Goal: Find specific page/section: Find specific page/section

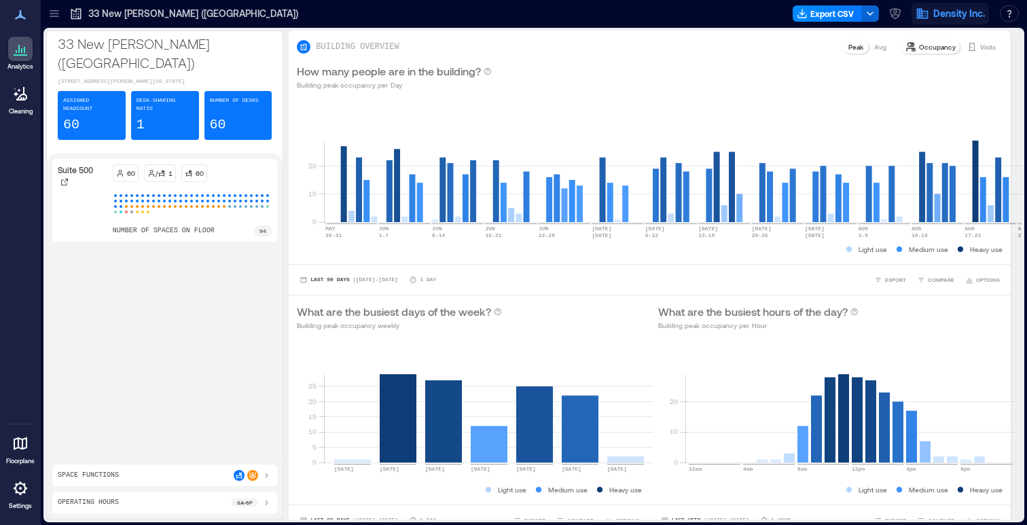
click at [912, 12] on button "Density Inc." at bounding box center [949, 14] width 77 height 22
click at [898, 11] on icon "button" at bounding box center [895, 14] width 14 height 14
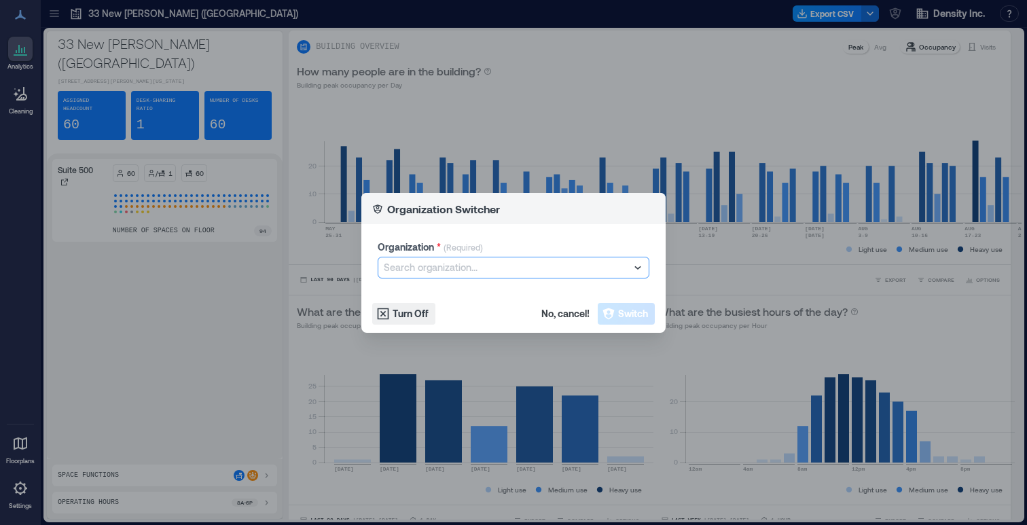
click at [424, 264] on div at bounding box center [507, 267] width 246 height 16
type input "****"
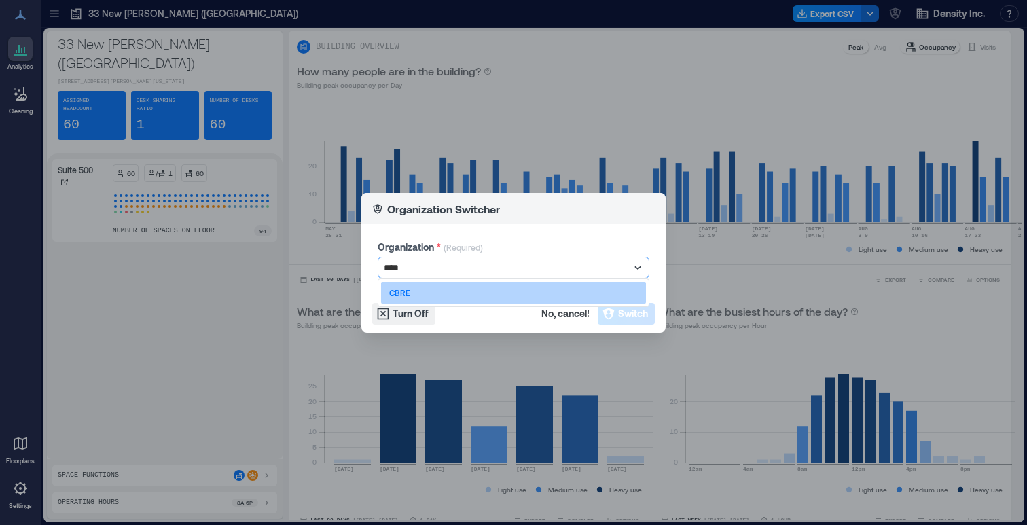
click at [416, 291] on div "CBRE" at bounding box center [513, 293] width 265 height 22
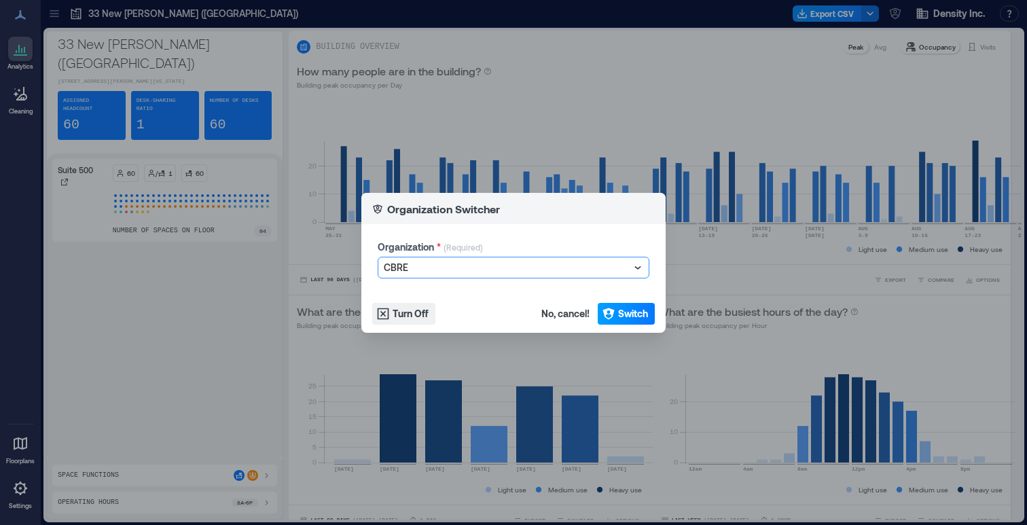
click at [616, 314] on button "Switch" at bounding box center [625, 314] width 57 height 22
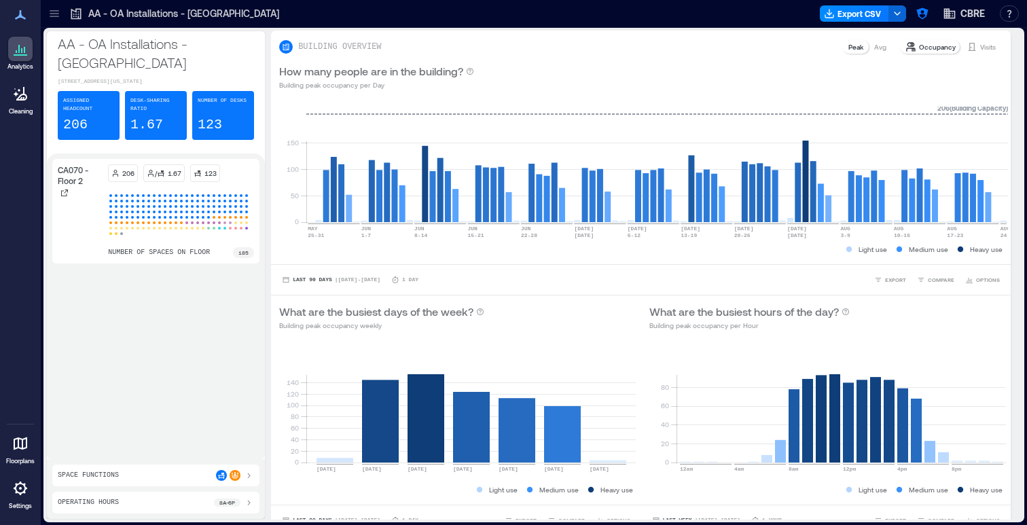
click at [59, 13] on icon at bounding box center [55, 14] width 14 height 14
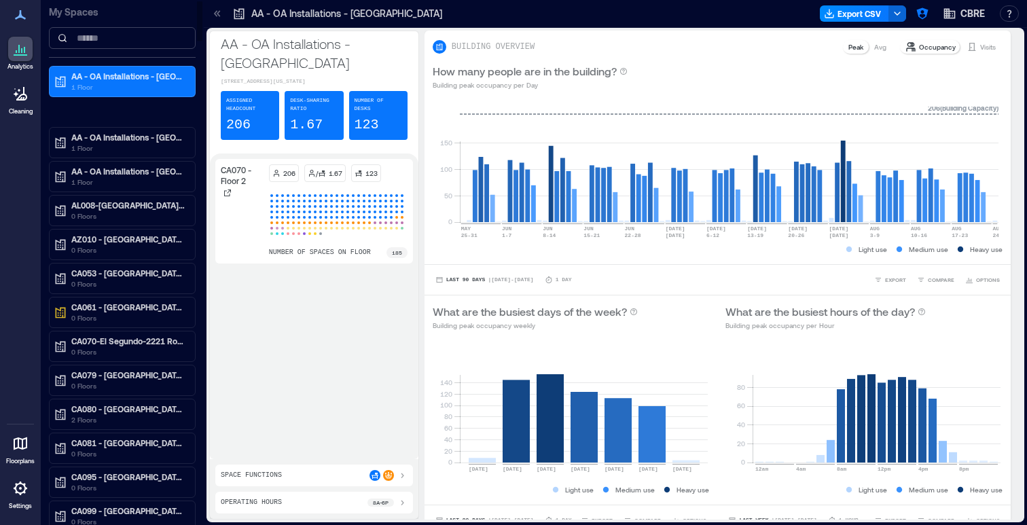
click at [130, 40] on input at bounding box center [122, 38] width 147 height 22
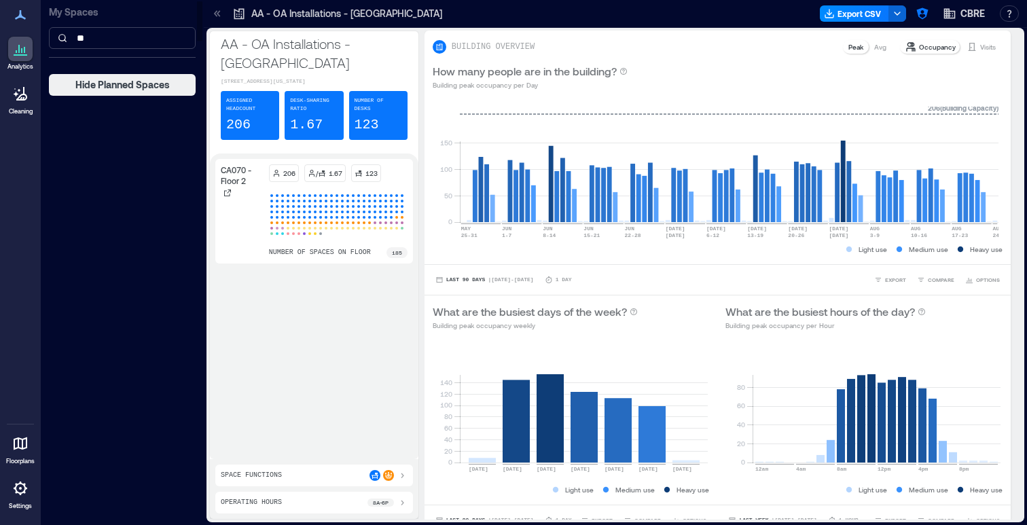
type input "*"
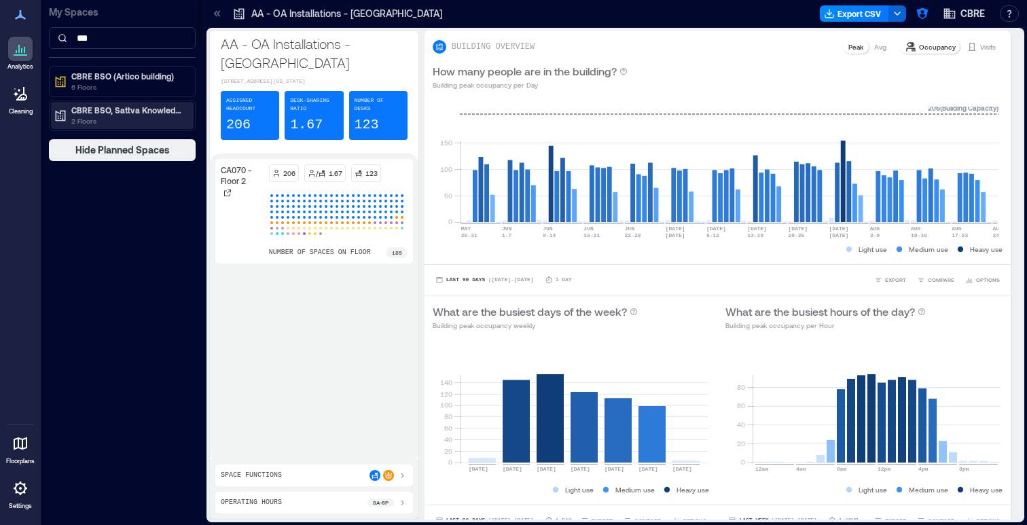
type input "***"
click at [113, 117] on p "2 Floors" at bounding box center [128, 120] width 114 height 11
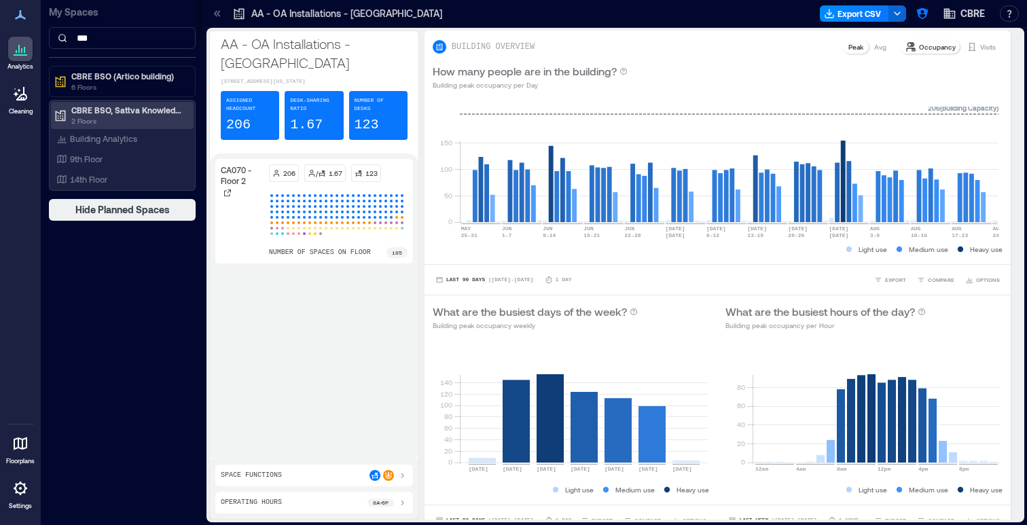
click at [98, 120] on p "2 Floors" at bounding box center [128, 120] width 114 height 11
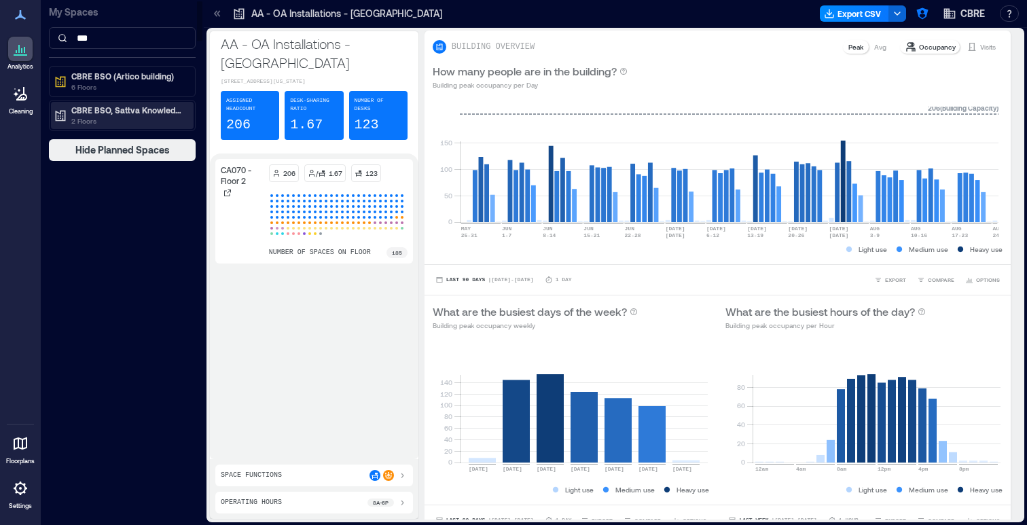
click at [98, 118] on p "2 Floors" at bounding box center [128, 120] width 114 height 11
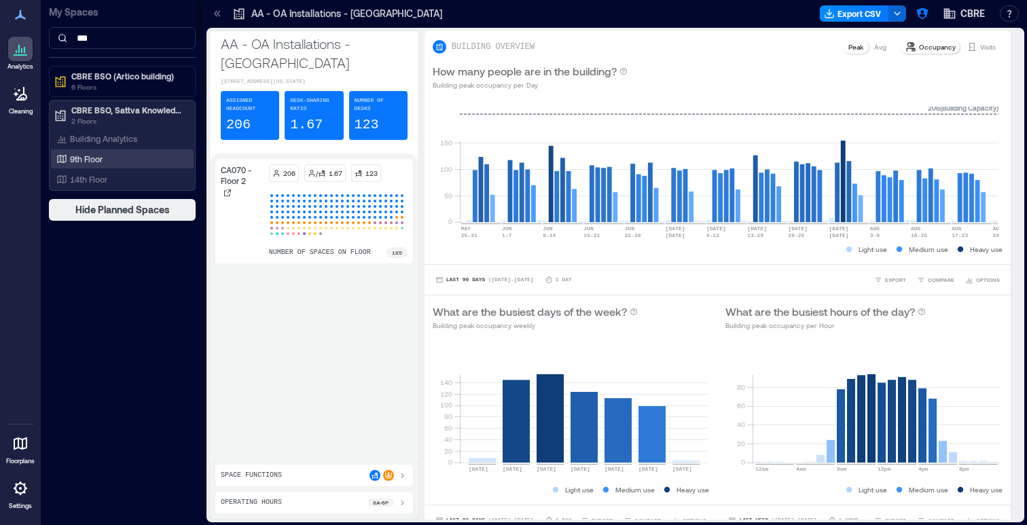
click at [98, 158] on p "9th Floor" at bounding box center [86, 158] width 33 height 11
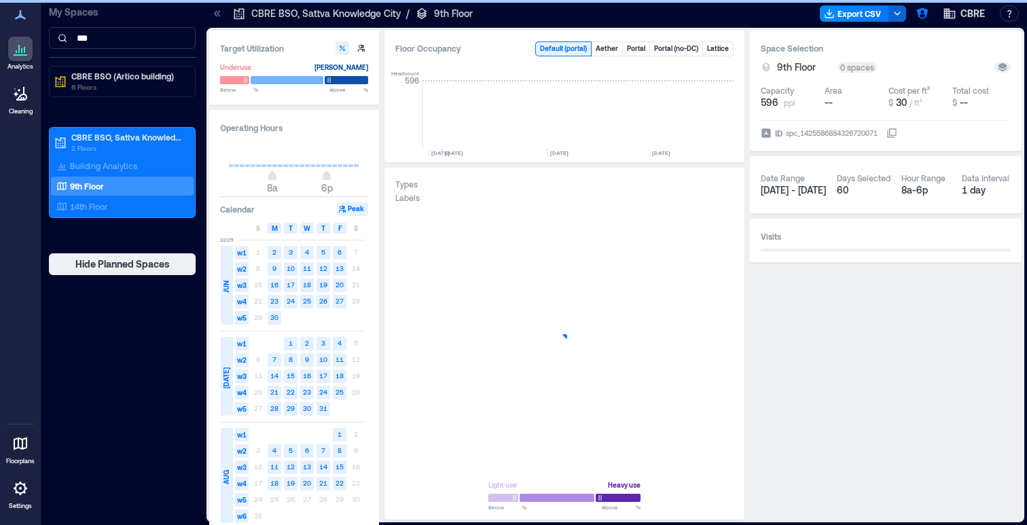
scroll to position [0, 312]
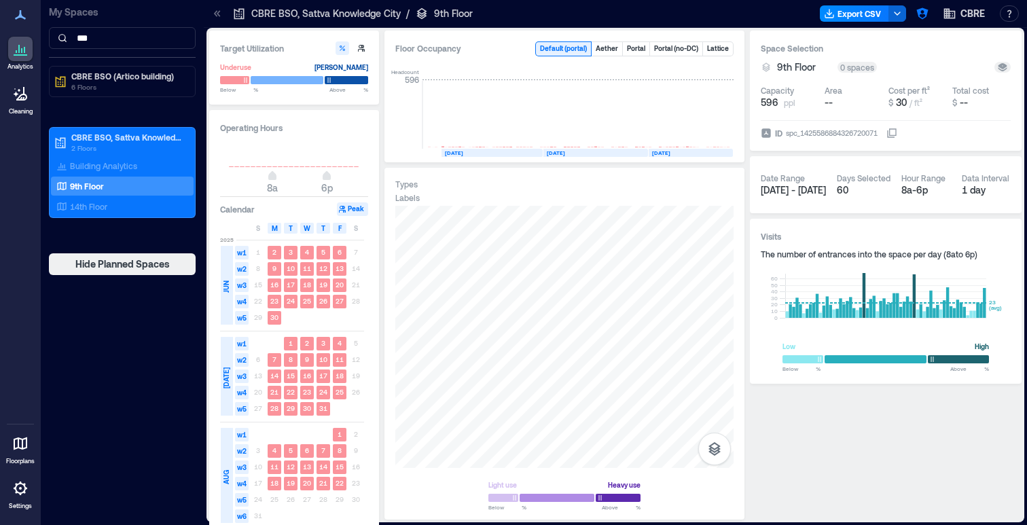
click at [121, 242] on div "CBRE BSO (Artico building) 6 Floors CBRE BSO, Sattva Knowledge City 2 Floors Bu…" at bounding box center [122, 155] width 147 height 179
click at [127, 86] on p "6 Floors" at bounding box center [128, 86] width 114 height 11
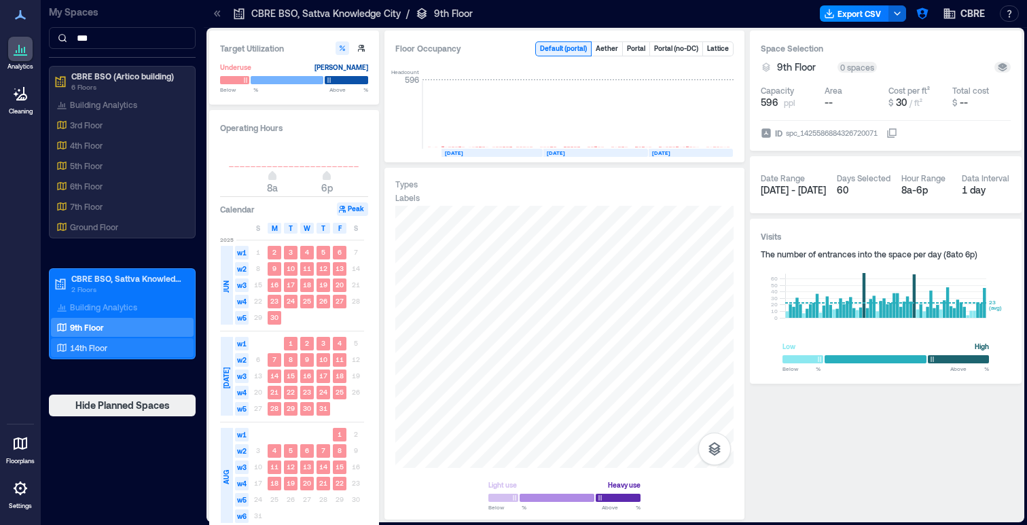
click at [97, 349] on p "14th Floor" at bounding box center [88, 347] width 37 height 11
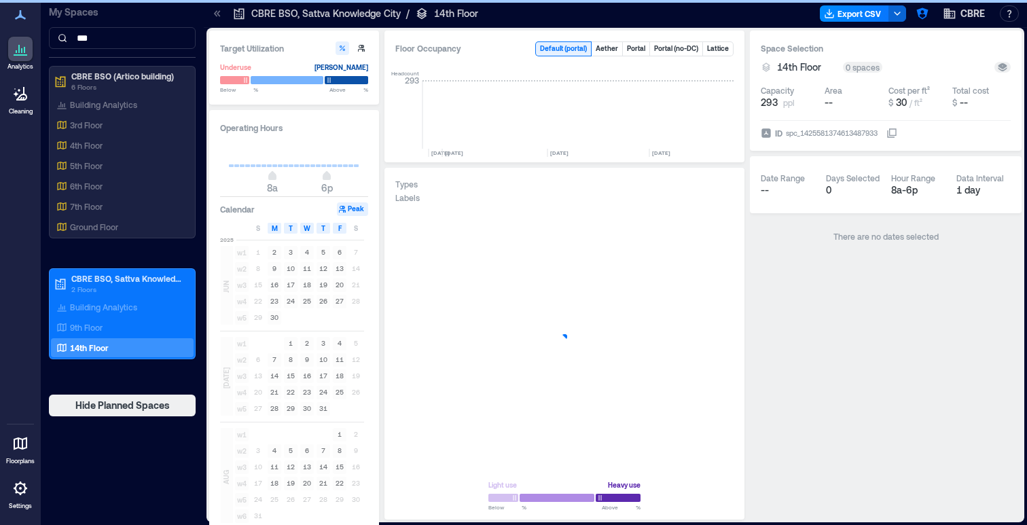
scroll to position [0, 312]
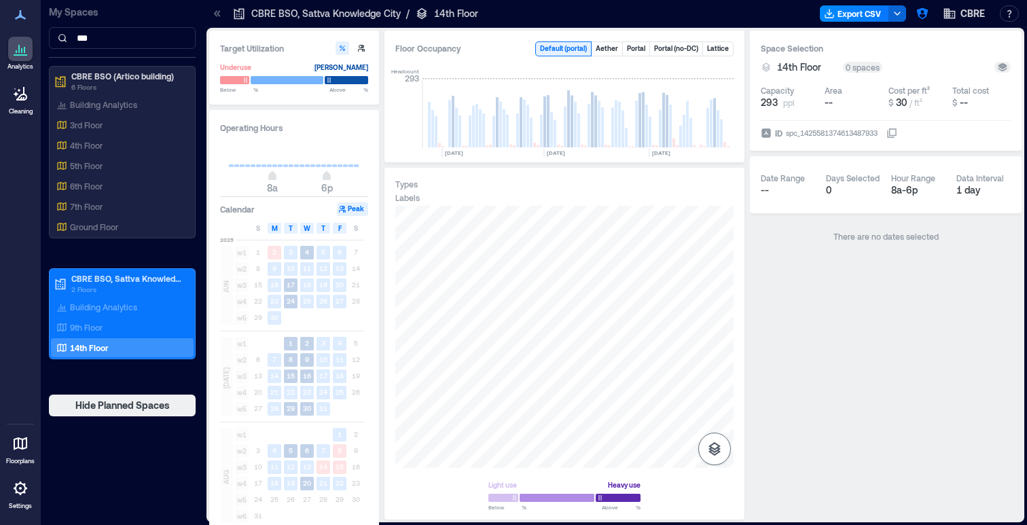
click at [705, 443] on button "button" at bounding box center [714, 448] width 33 height 33
click at [712, 375] on icon "button" at bounding box center [714, 377] width 16 height 16
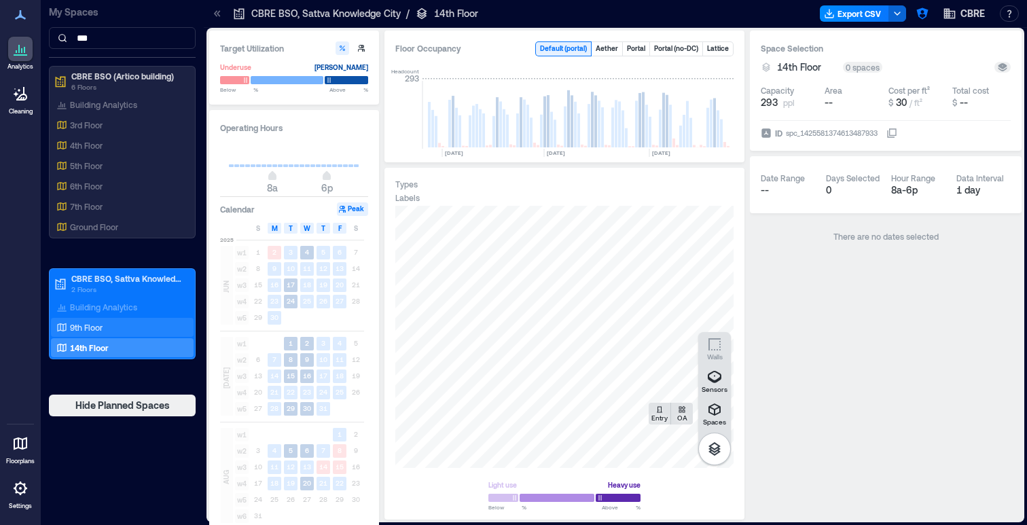
click at [95, 324] on p "9th Floor" at bounding box center [86, 327] width 33 height 11
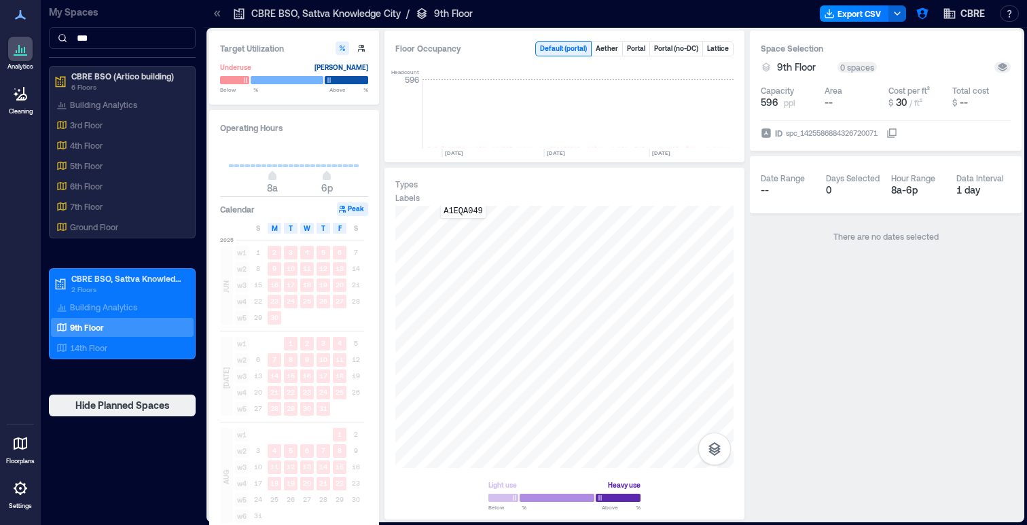
click at [463, 227] on div "A1EQA049" at bounding box center [564, 337] width 338 height 262
click at [506, 329] on div "A1EPS036" at bounding box center [564, 337] width 338 height 262
click at [798, 219] on icon "button" at bounding box center [799, 220] width 14 height 14
click at [107, 325] on div "9th Floor" at bounding box center [120, 327] width 132 height 14
click at [90, 328] on p "9th Floor" at bounding box center [87, 327] width 34 height 11
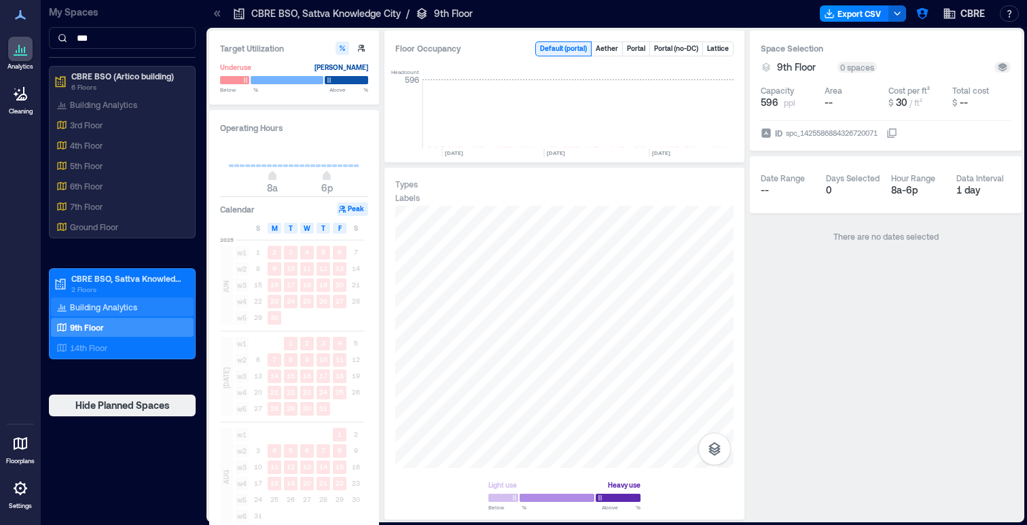
click at [103, 309] on p "Building Analytics" at bounding box center [103, 306] width 67 height 11
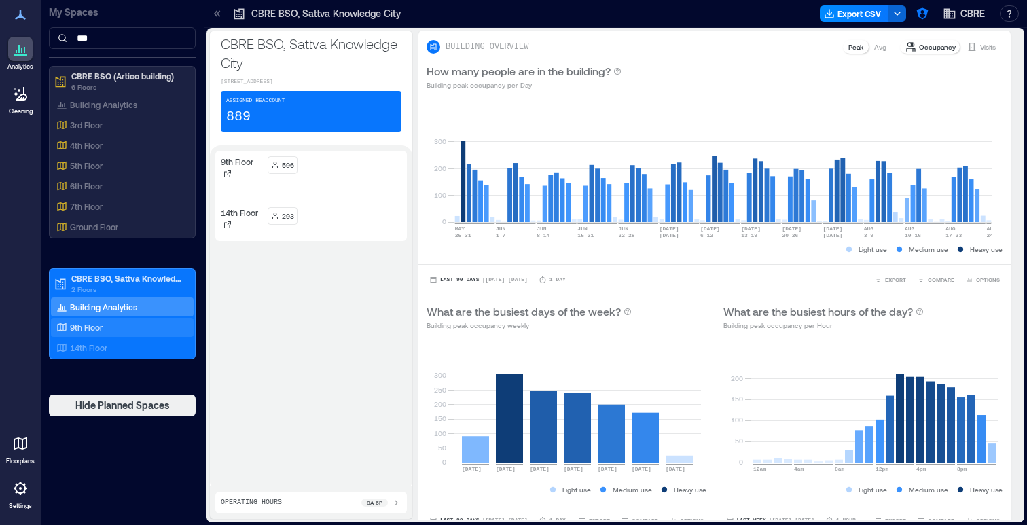
click at [84, 331] on p "9th Floor" at bounding box center [86, 327] width 33 height 11
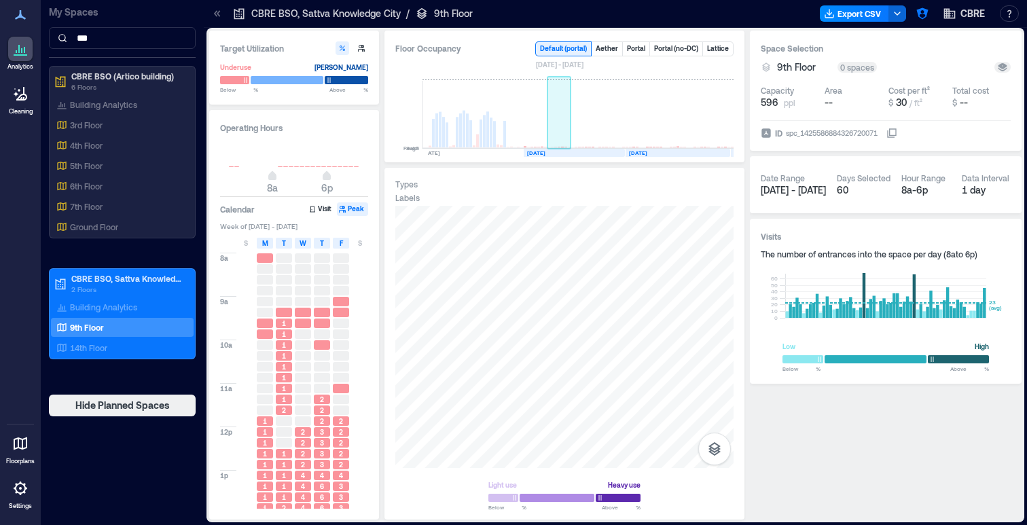
scroll to position [0, 225]
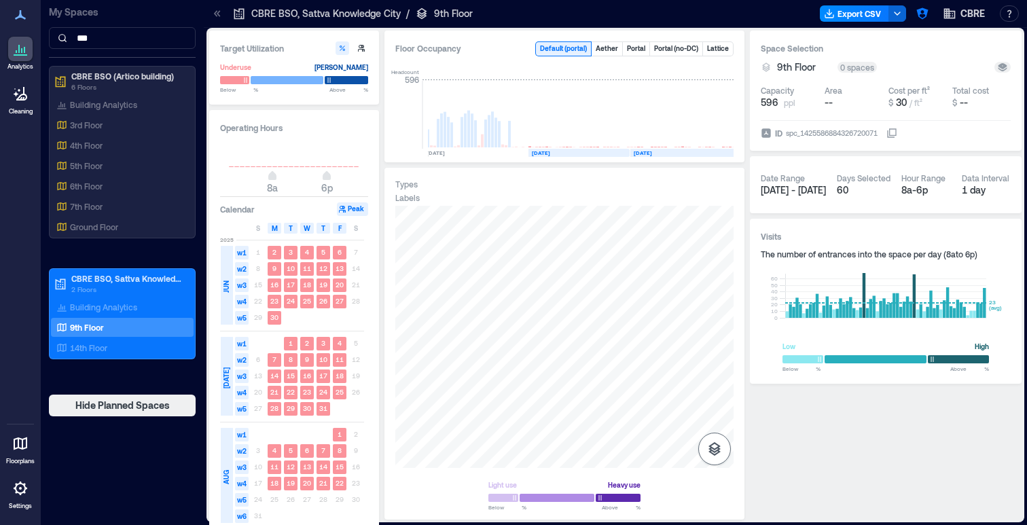
drag, startPoint x: 734, startPoint y: 447, endPoint x: 719, endPoint y: 447, distance: 15.0
click at [734, 447] on div "Types Labels Light use Heavy use Below ** % Above ** %" at bounding box center [564, 344] width 360 height 352
click at [718, 447] on icon "button" at bounding box center [714, 449] width 12 height 14
click at [714, 380] on icon "button" at bounding box center [714, 377] width 16 height 16
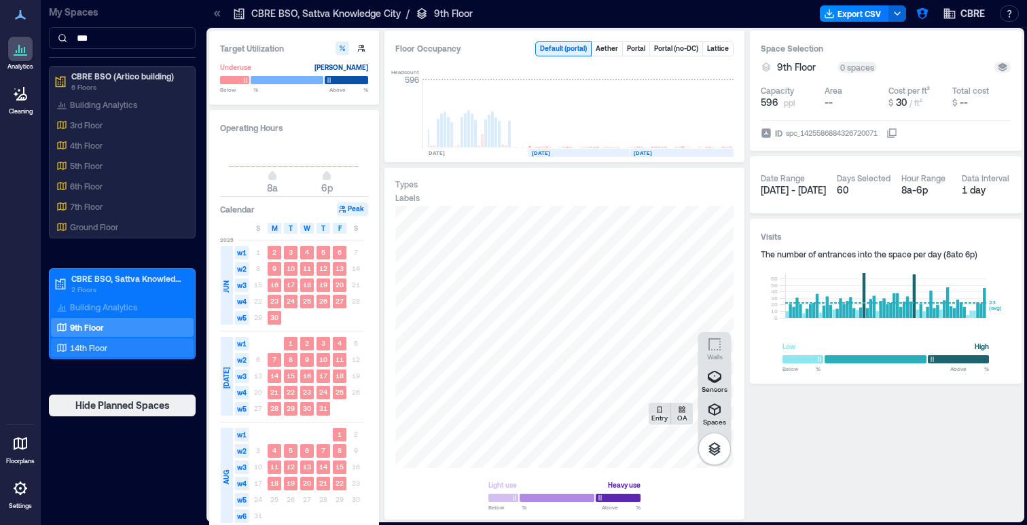
click at [96, 346] on p "14th Floor" at bounding box center [88, 347] width 37 height 11
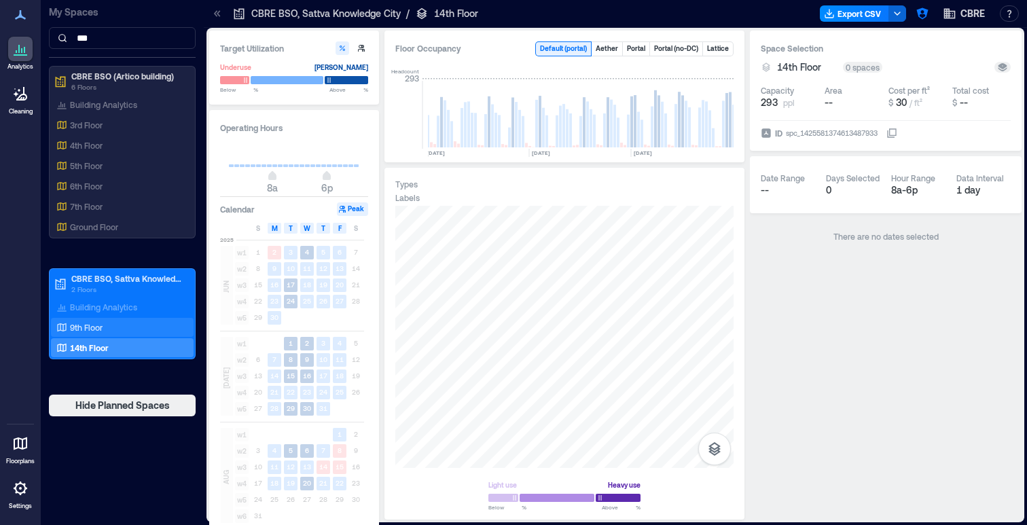
click at [81, 330] on p "9th Floor" at bounding box center [86, 327] width 33 height 11
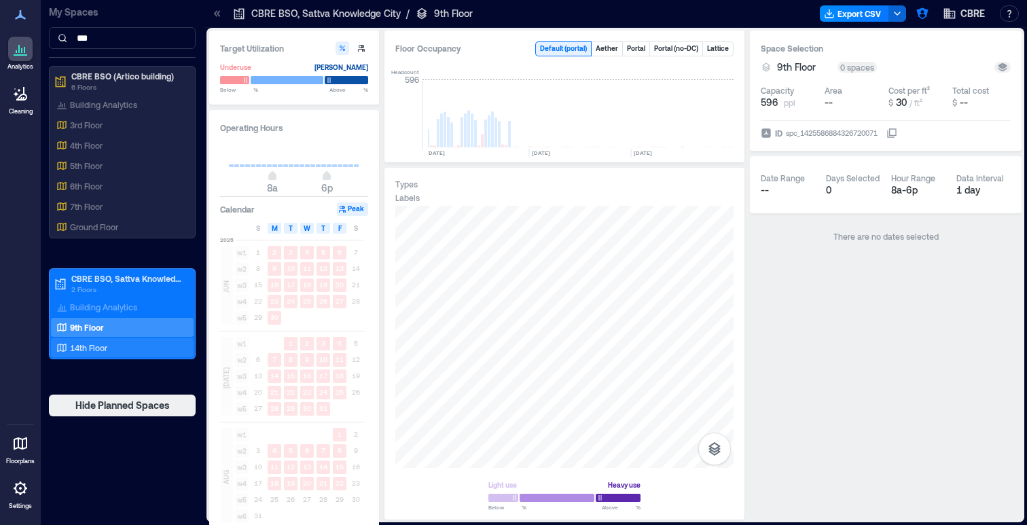
click at [81, 345] on p "14th Floor" at bounding box center [88, 347] width 37 height 11
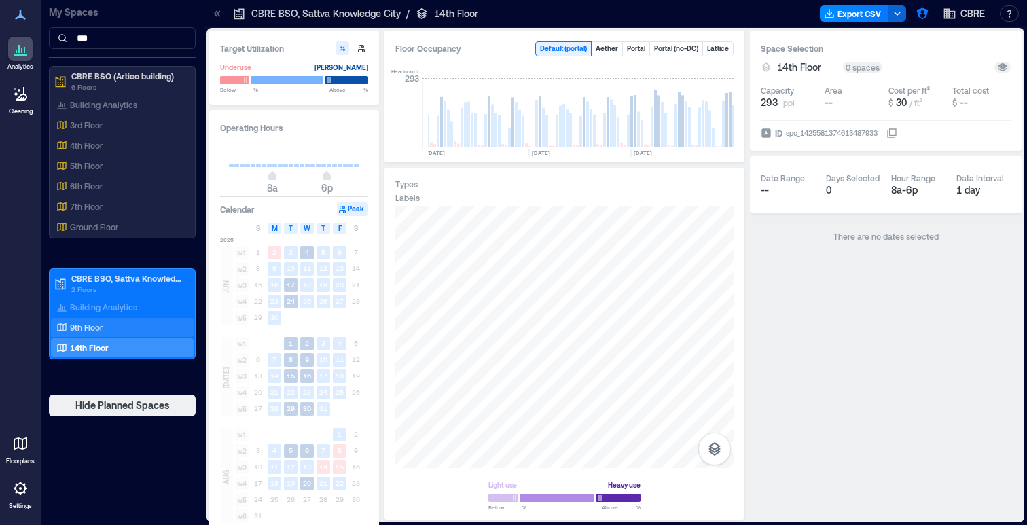
click at [88, 329] on p "9th Floor" at bounding box center [86, 327] width 33 height 11
